Goal: Task Accomplishment & Management: Manage account settings

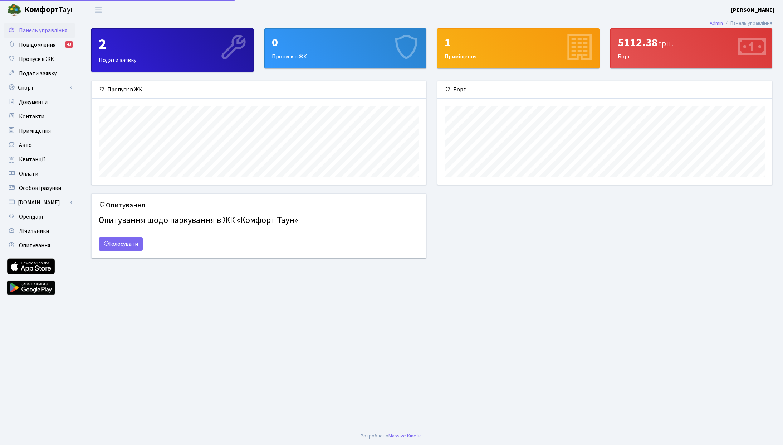
scroll to position [103, 335]
click at [39, 86] on link "Спорт" at bounding box center [40, 88] width 72 height 14
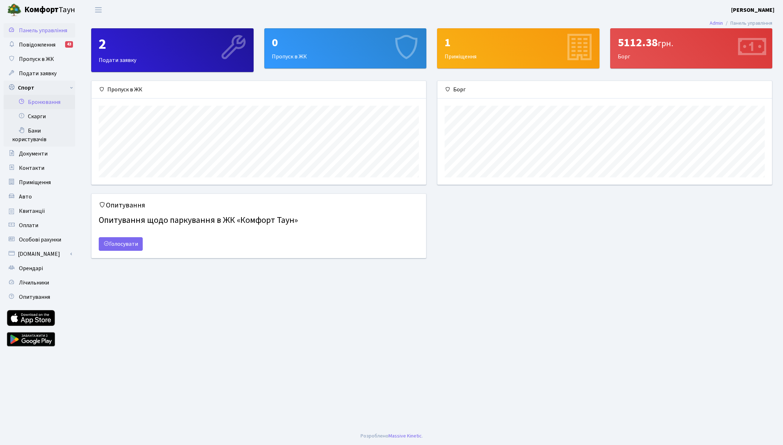
click at [64, 100] on link "Бронювання" at bounding box center [40, 102] width 72 height 14
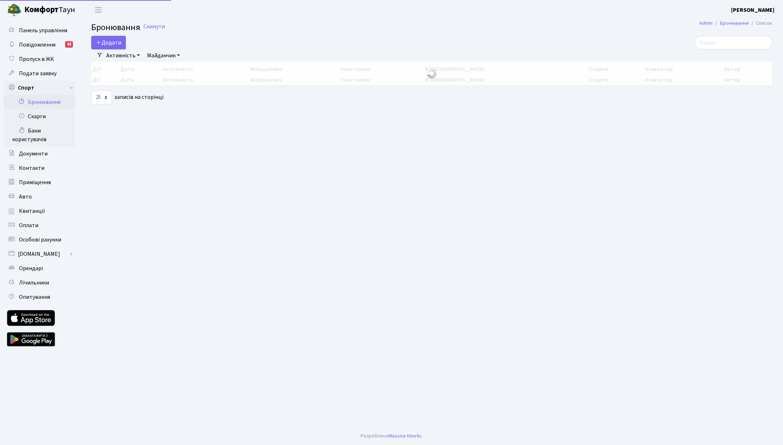
select select "25"
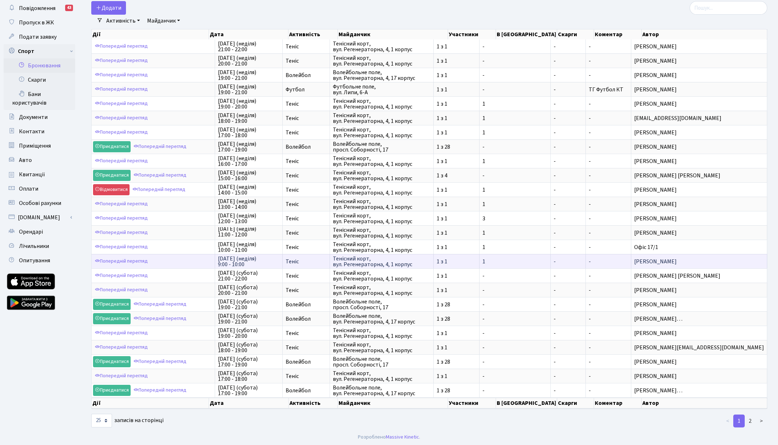
scroll to position [38, 0]
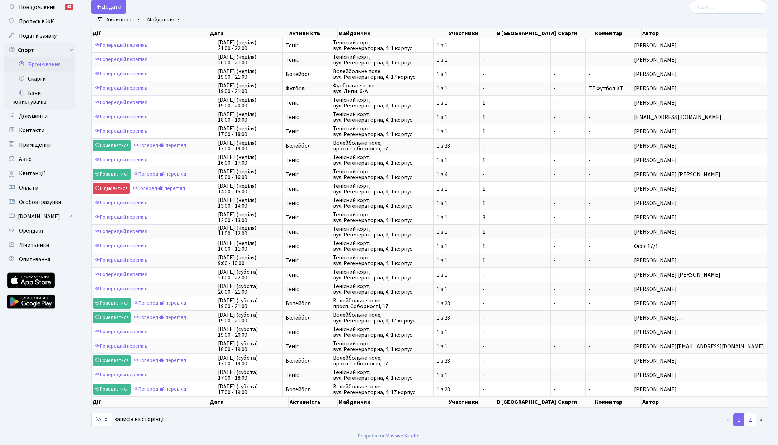
click at [749, 419] on link "2" at bounding box center [749, 419] width 11 height 13
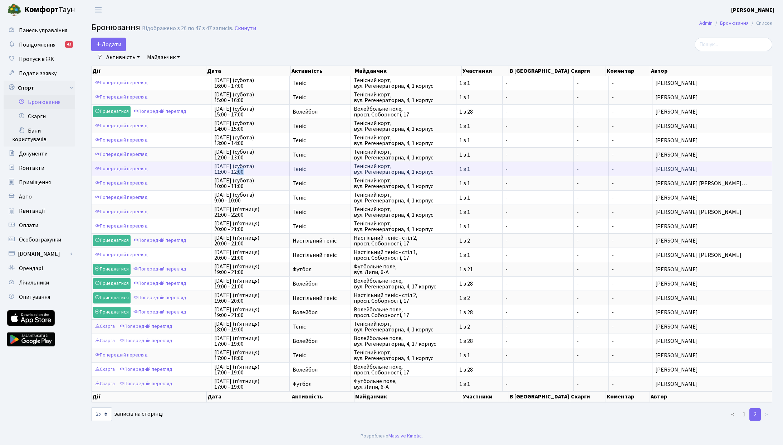
scroll to position [1, 0]
drag, startPoint x: 241, startPoint y: 169, endPoint x: 260, endPoint y: 171, distance: 19.4
click at [260, 171] on span "[DATE] (субота) 11:00 - 12:00" at bounding box center [250, 168] width 73 height 11
drag, startPoint x: 268, startPoint y: 170, endPoint x: 214, endPoint y: 163, distance: 54.9
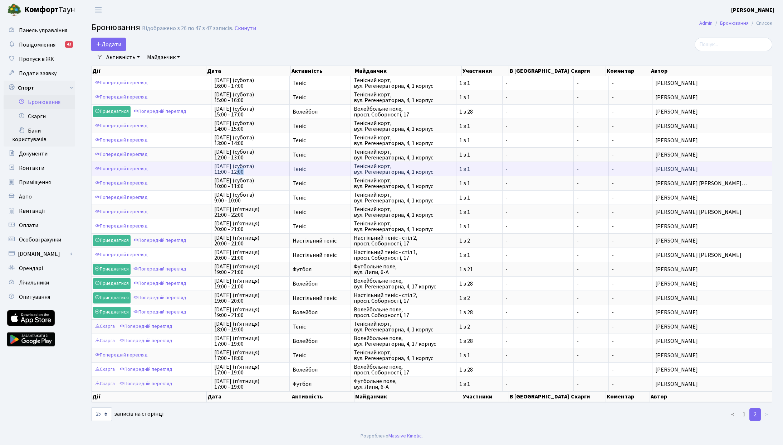
click at [214, 163] on tr "Попередній перегляд [DATE] (субота) 11:00 - 12:00 Теніс Тенісний корт, вул. Рег…" at bounding box center [432, 168] width 681 height 14
copy span "[DATE] (субота) 11:00 - 12:00"
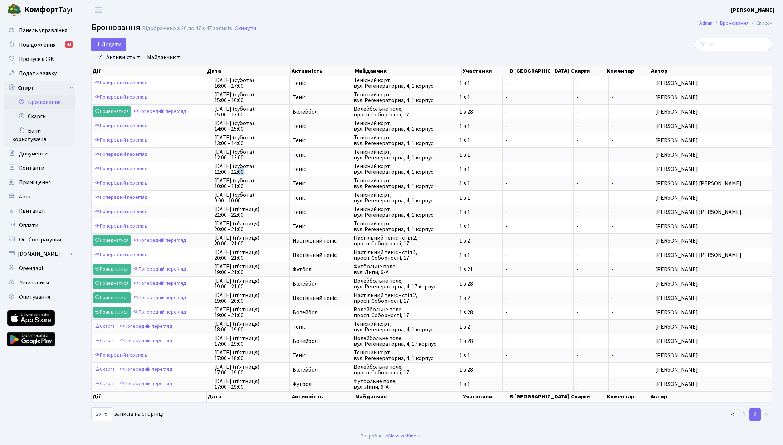
click at [761, 8] on b "[PERSON_NAME]" at bounding box center [753, 10] width 43 height 8
click at [731, 36] on link "Вийти" at bounding box center [738, 39] width 71 height 11
